Goal: Find specific page/section: Find specific page/section

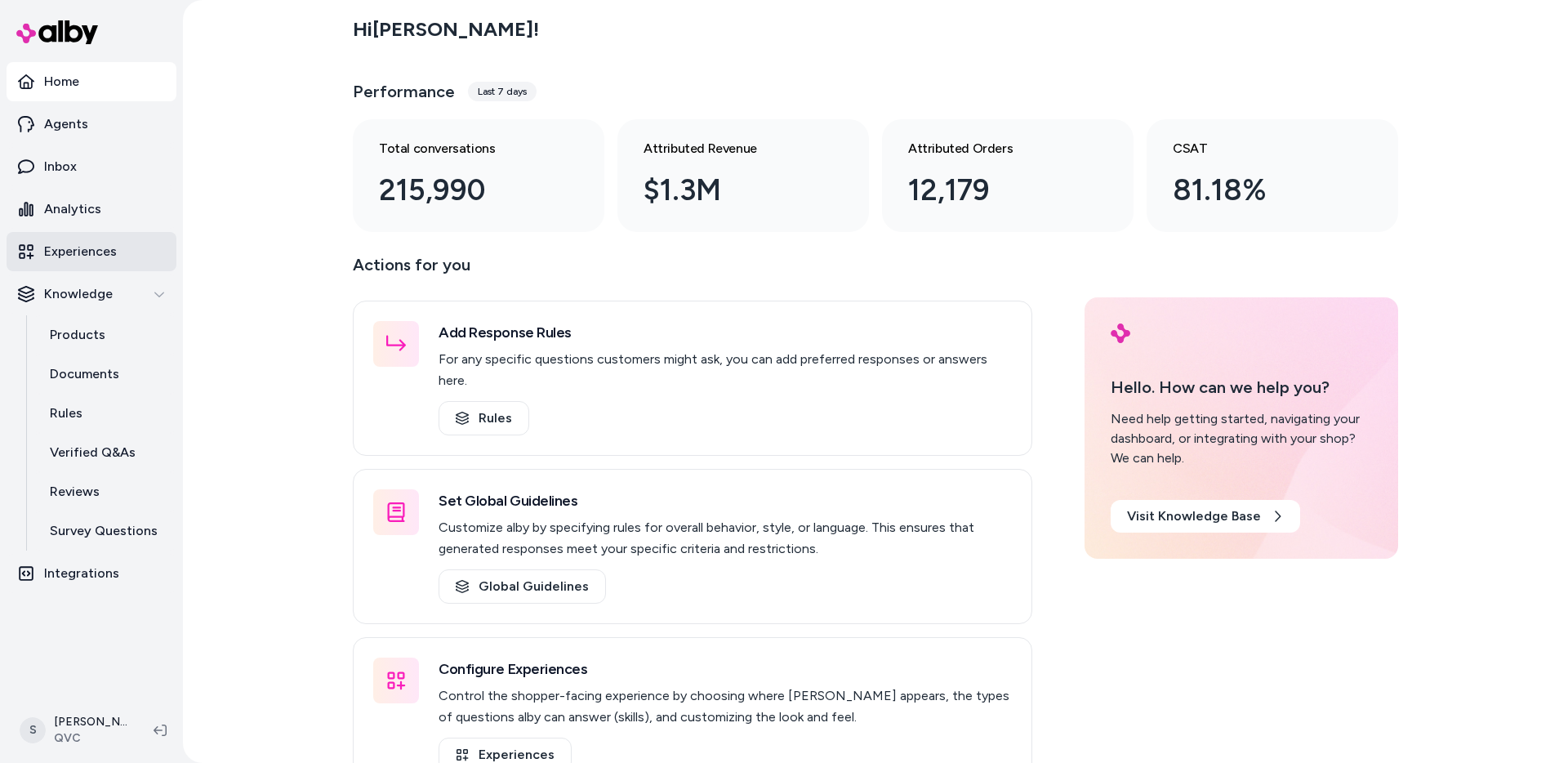
click at [74, 266] on link "Experiences" at bounding box center [91, 251] width 170 height 39
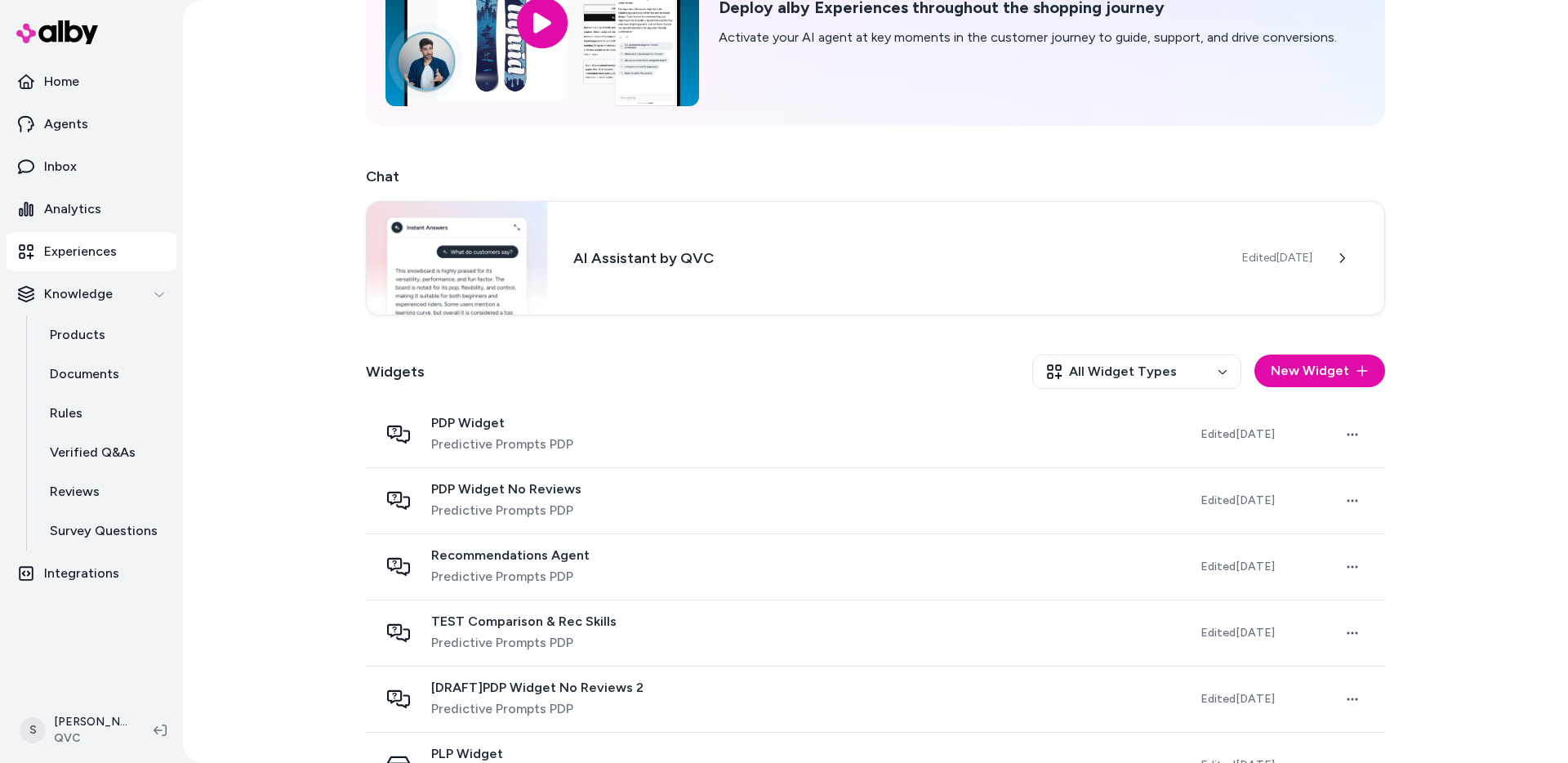
scroll to position [184, 0]
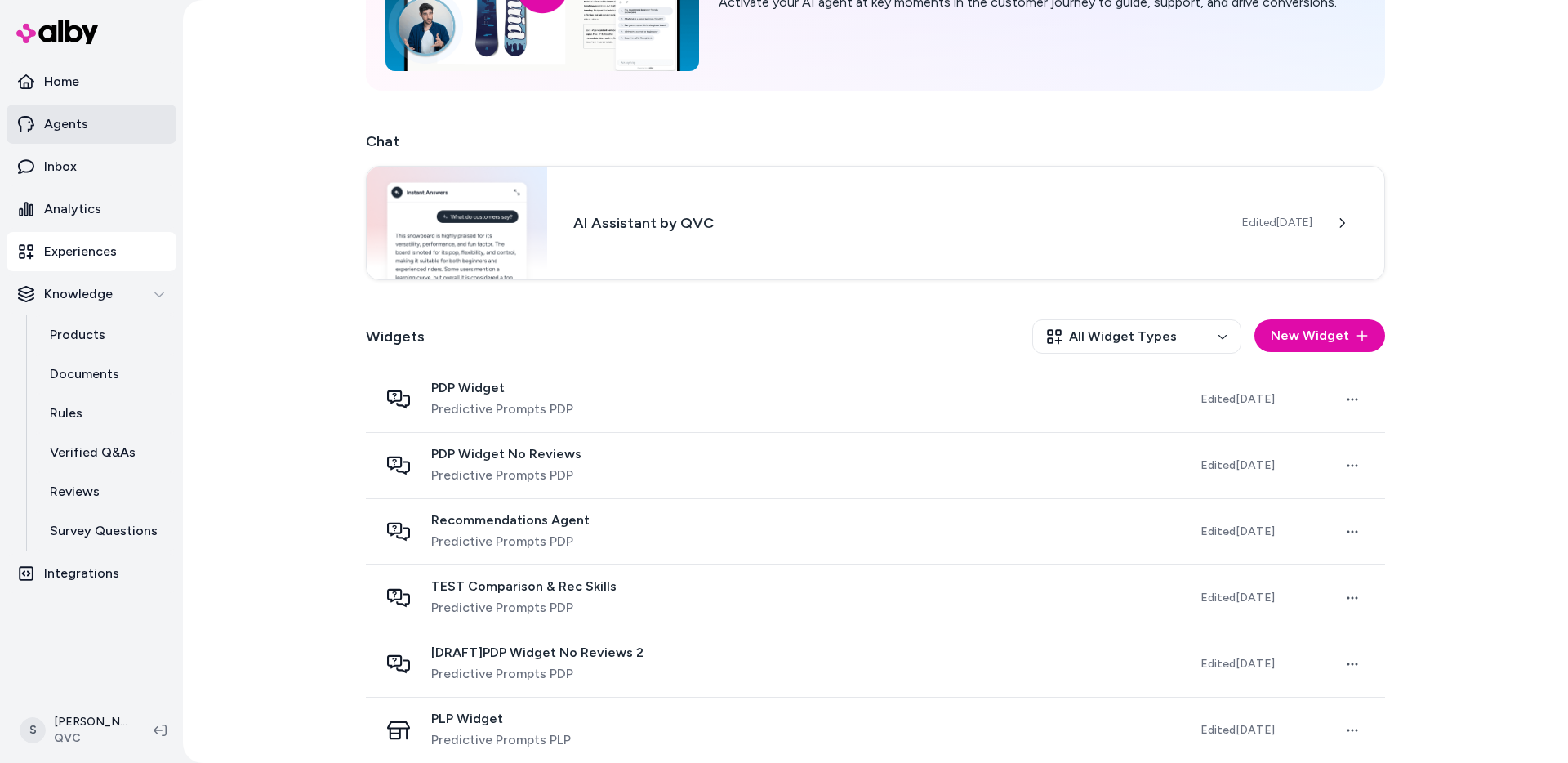
click at [31, 137] on link "Agents" at bounding box center [91, 123] width 170 height 39
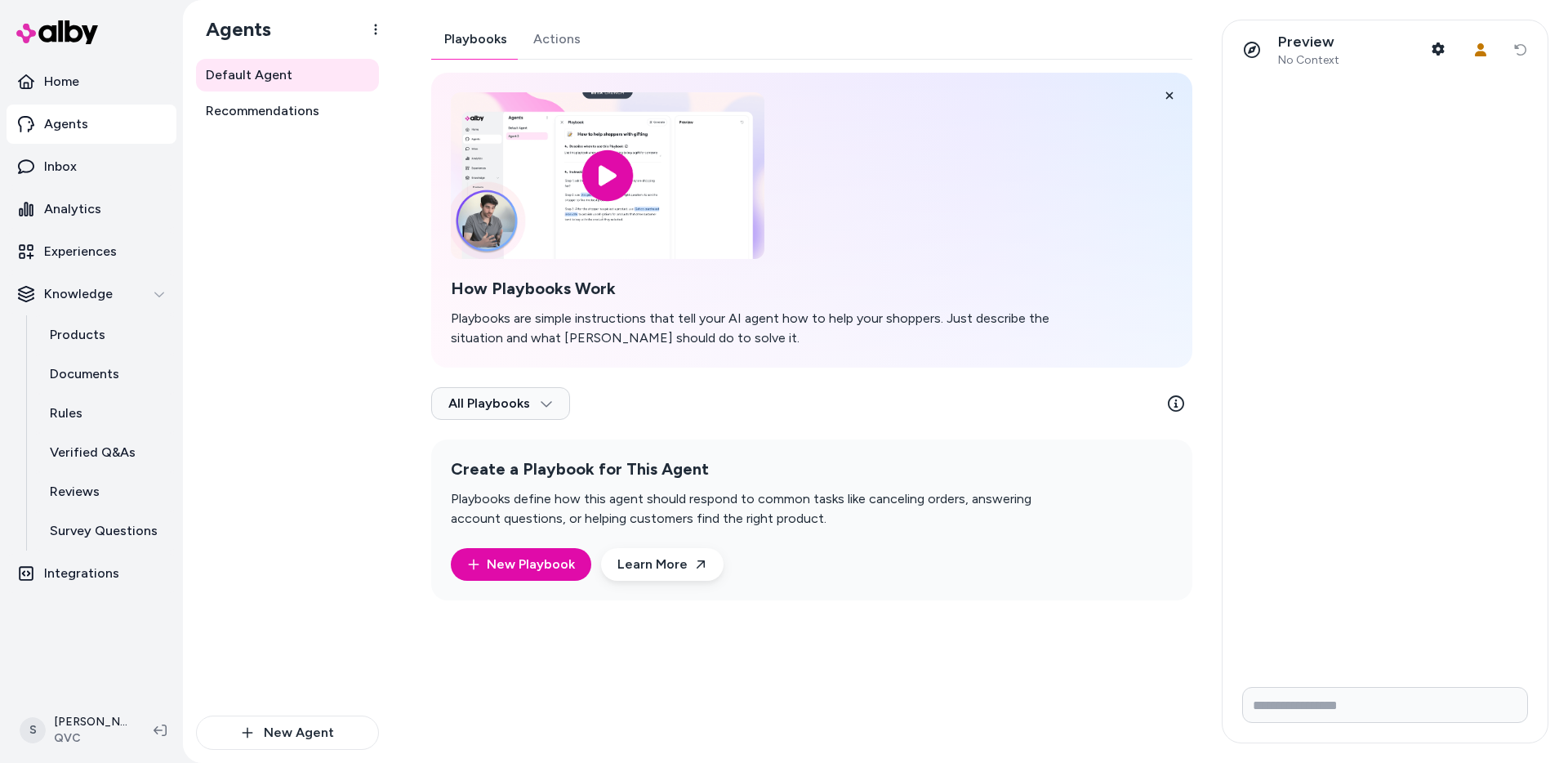
click at [558, 45] on div "Playbooks Actions How Playbooks Work Playbooks are simple instructions that tel…" at bounding box center [811, 310] width 761 height 581
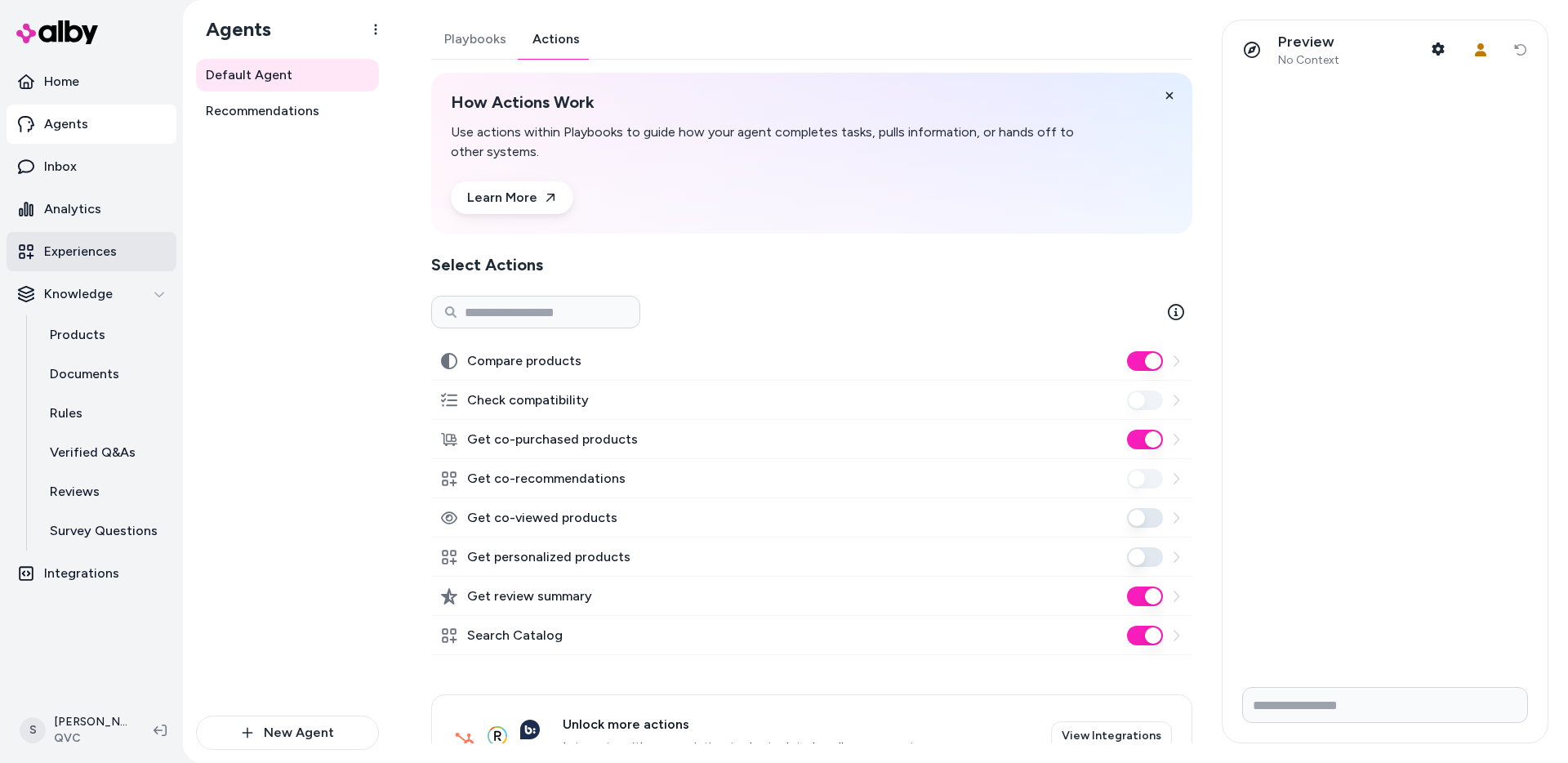
click at [89, 253] on p "Experiences" at bounding box center [80, 251] width 72 height 20
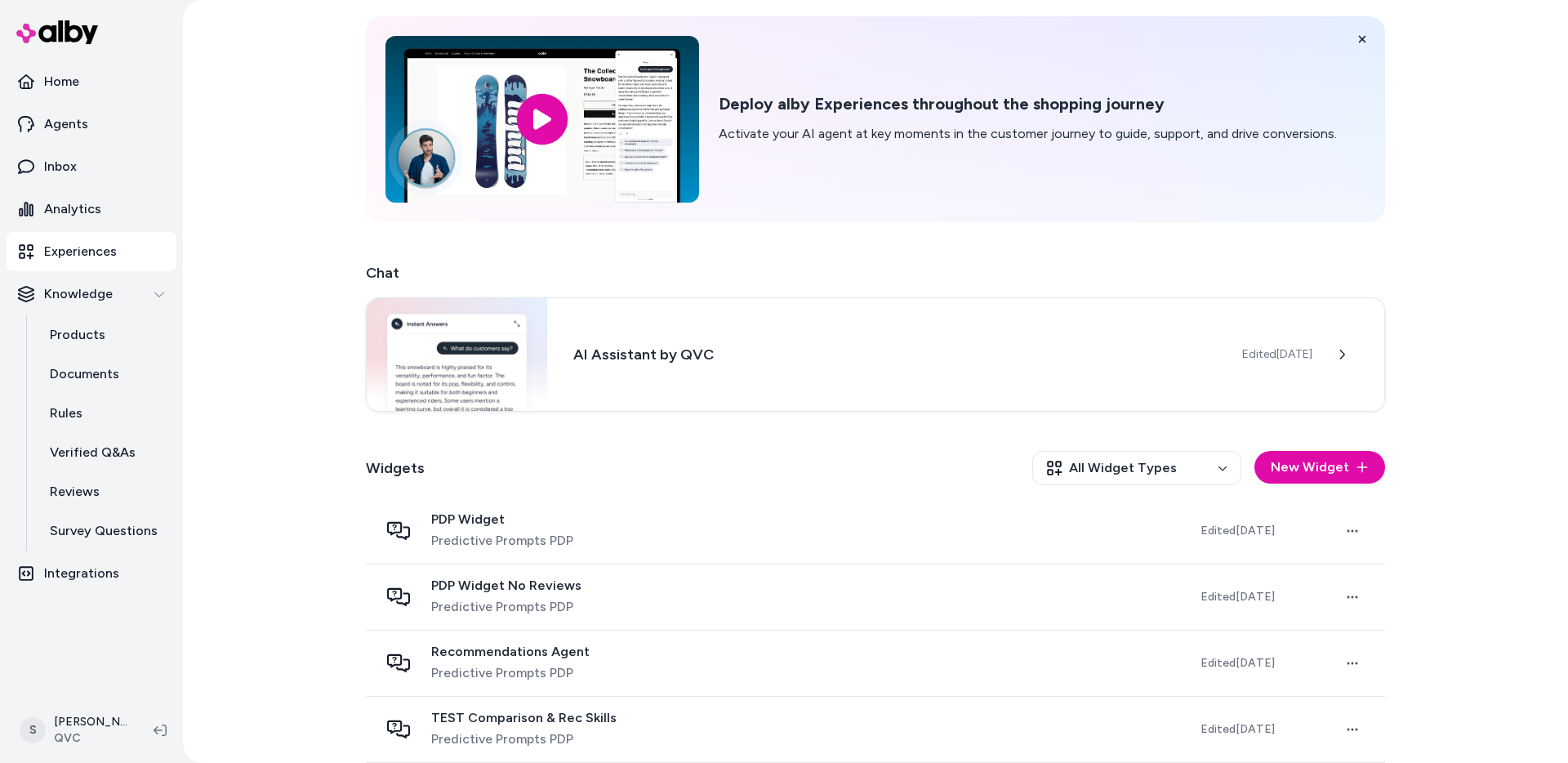
scroll to position [143, 0]
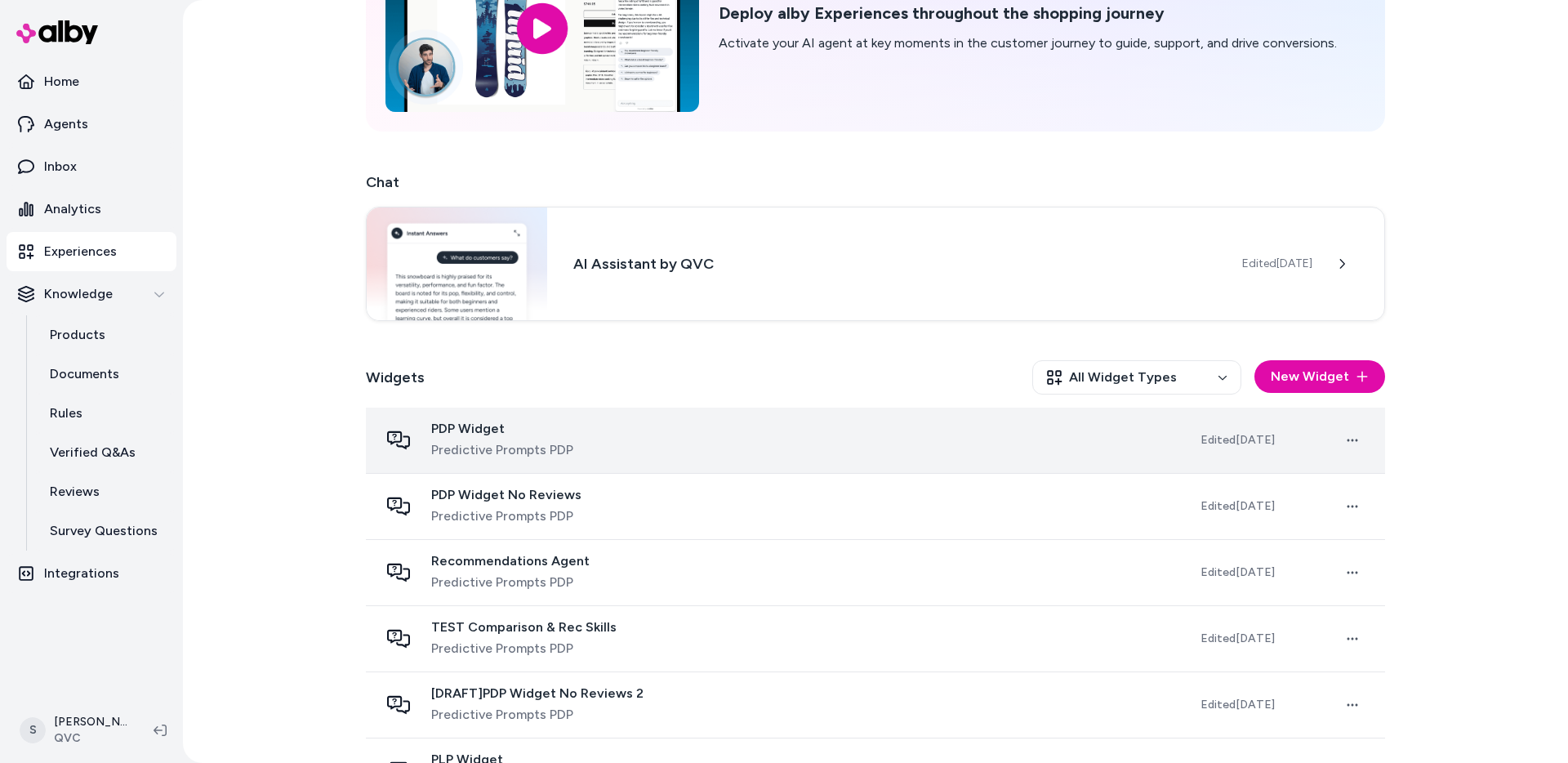
click at [634, 432] on div "PDP Widget Predictive Prompts PDP" at bounding box center [777, 440] width 796 height 39
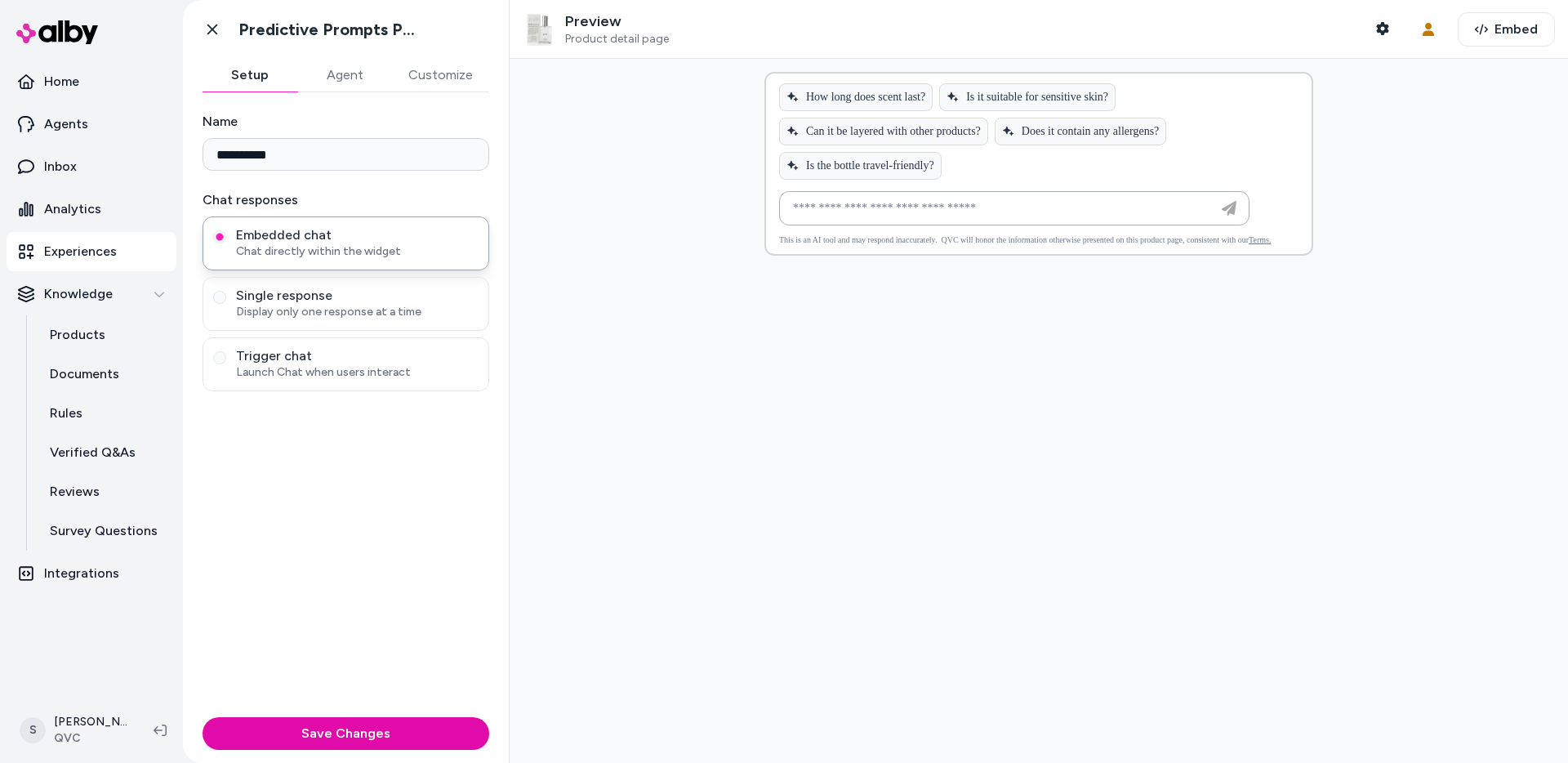
click at [334, 84] on button "Agent" at bounding box center [345, 75] width 95 height 33
